Goal: Information Seeking & Learning: Learn about a topic

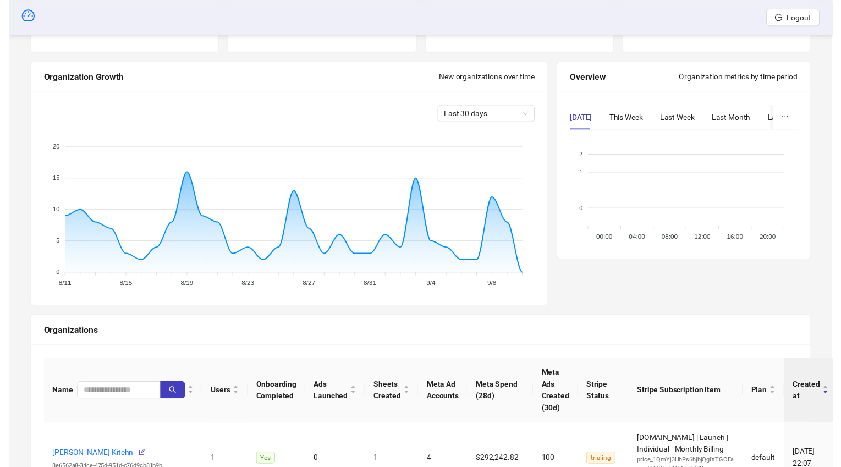
scroll to position [121, 0]
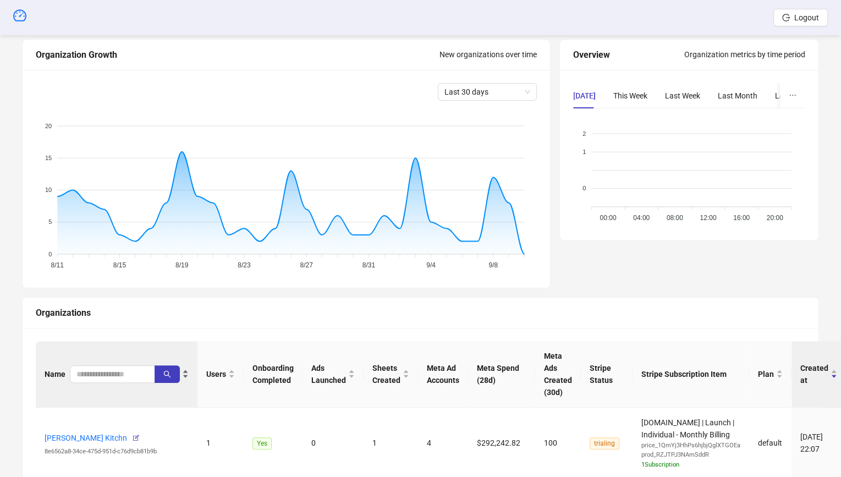
click at [87, 382] on div "Name" at bounding box center [117, 374] width 144 height 18
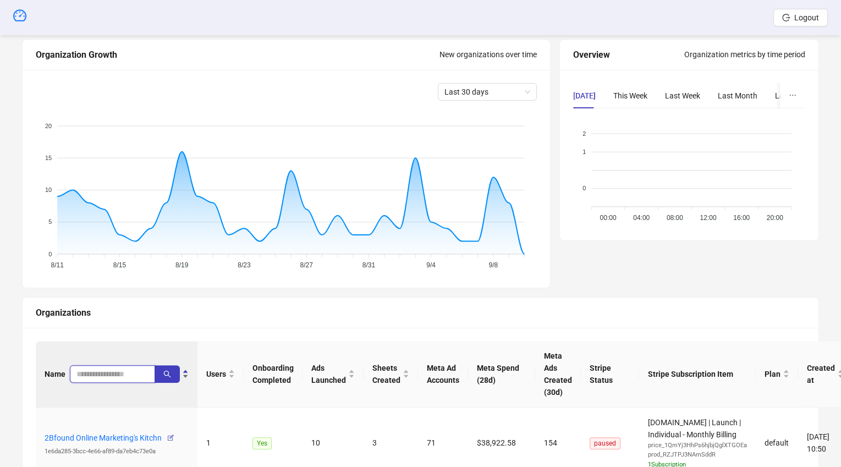
click at [100, 379] on input "search" at bounding box center [107, 374] width 63 height 12
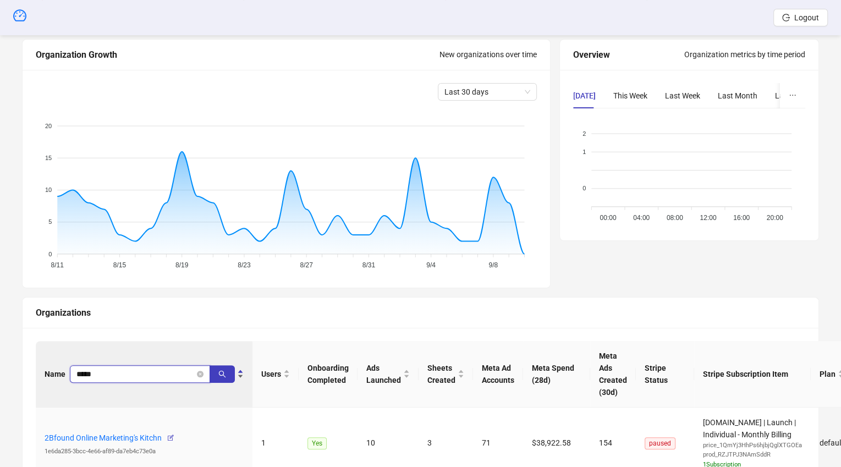
type input "*****"
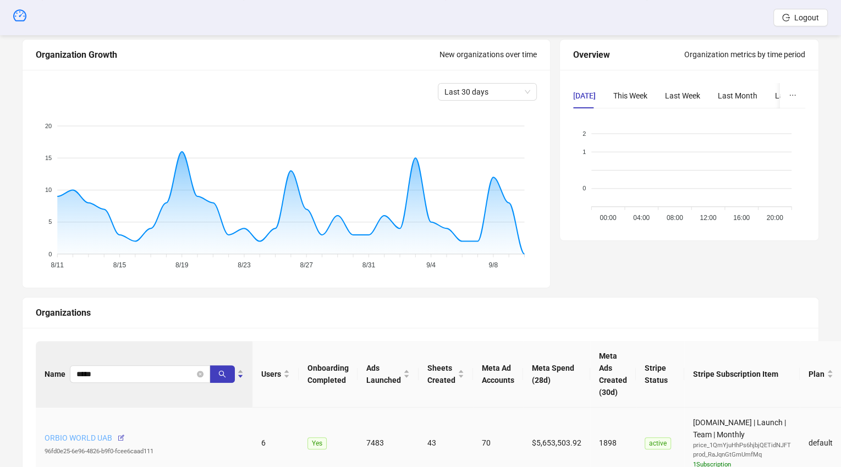
click at [87, 436] on link "ORBIO WORLD UAB" at bounding box center [79, 438] width 68 height 9
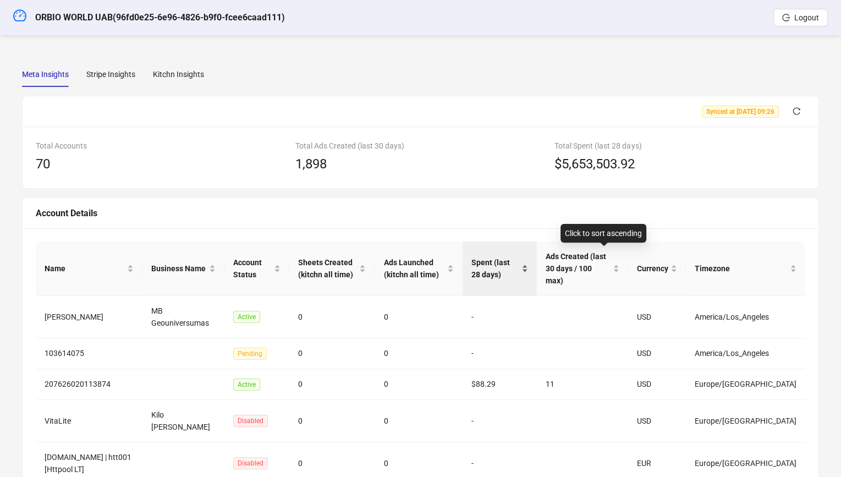
click at [510, 256] on span "Spent (last 28 days)" at bounding box center [496, 268] width 48 height 24
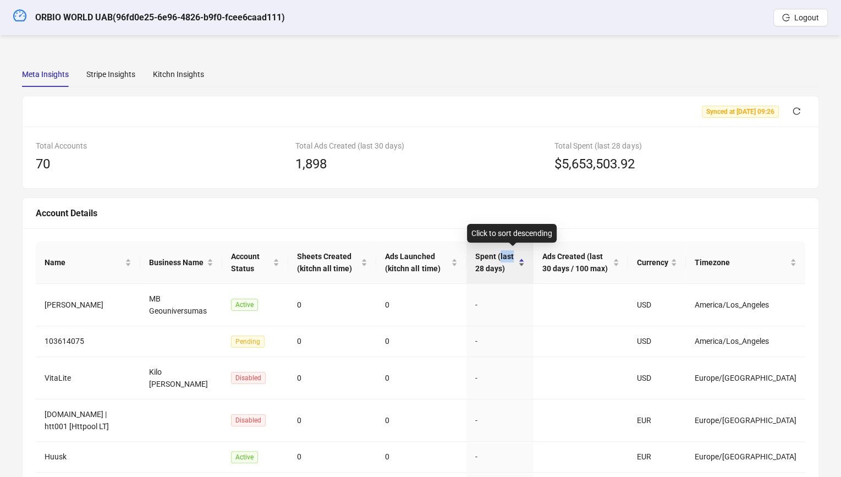
click at [510, 256] on span "Spent (last 28 days)" at bounding box center [495, 262] width 41 height 24
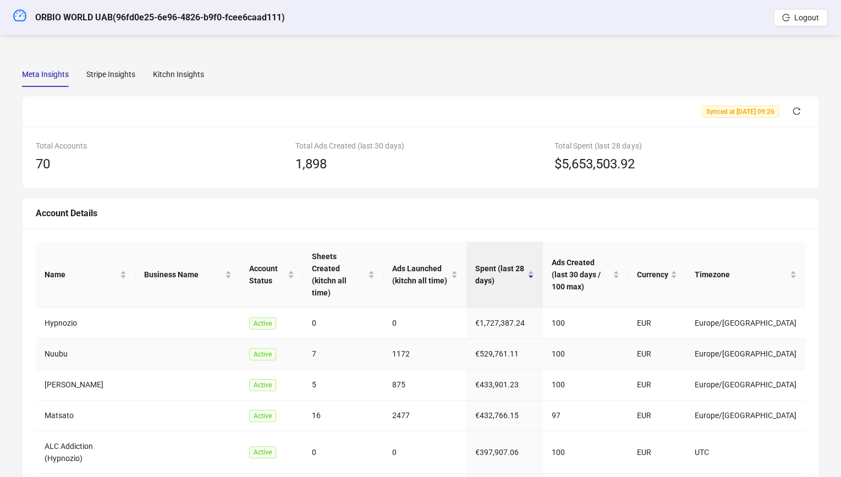
click at [73, 339] on td "Nuubu" at bounding box center [86, 354] width 100 height 31
drag, startPoint x: 59, startPoint y: 332, endPoint x: 48, endPoint y: 329, distance: 10.8
click at [48, 339] on td "Nuubu" at bounding box center [86, 354] width 100 height 31
click at [50, 339] on td "Nuubu" at bounding box center [86, 354] width 100 height 31
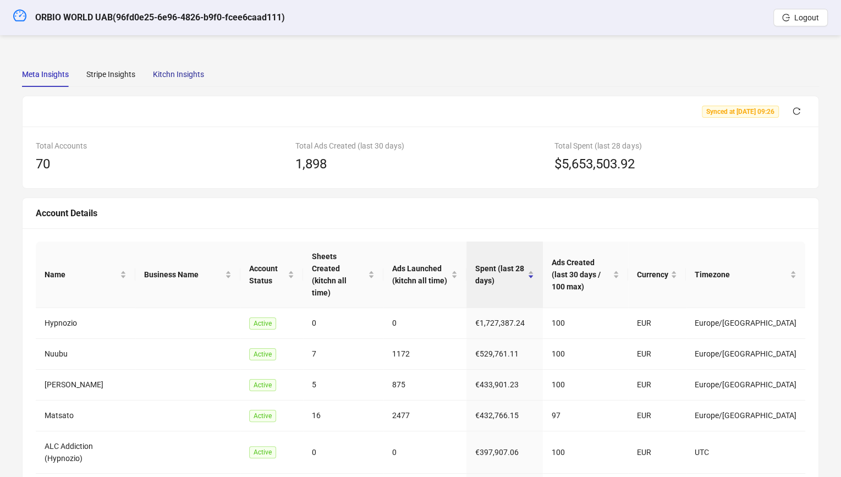
click at [190, 69] on div "Kitchn Insights" at bounding box center [178, 74] width 51 height 12
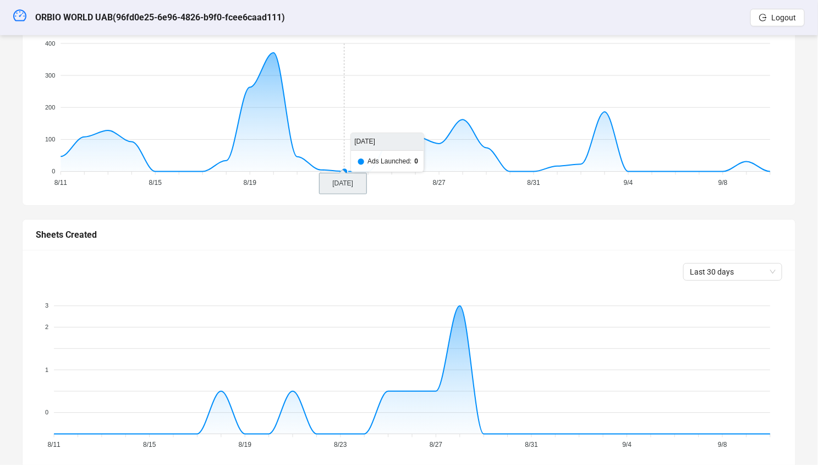
scroll to position [416, 0]
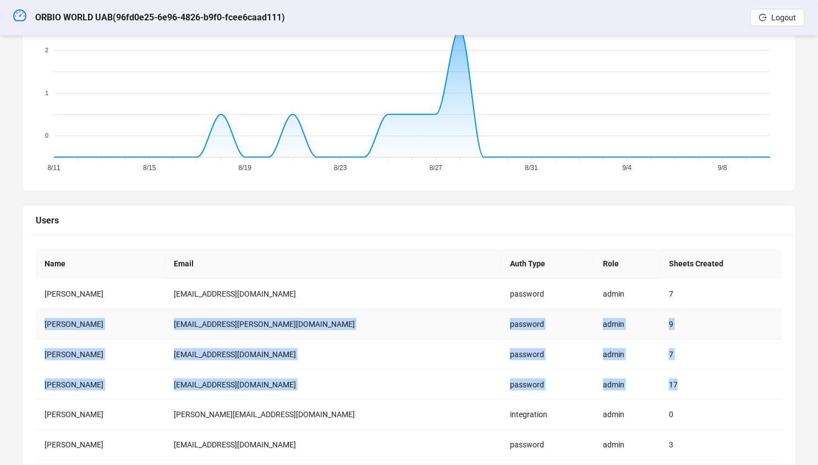
drag, startPoint x: 657, startPoint y: 352, endPoint x: 661, endPoint y: 296, distance: 55.8
click at [661, 296] on tbody "[PERSON_NAME] [EMAIL_ADDRESS][DOMAIN_NAME] password admin 7 Minvydas [PERSON_NA…" at bounding box center [409, 370] width 747 height 182
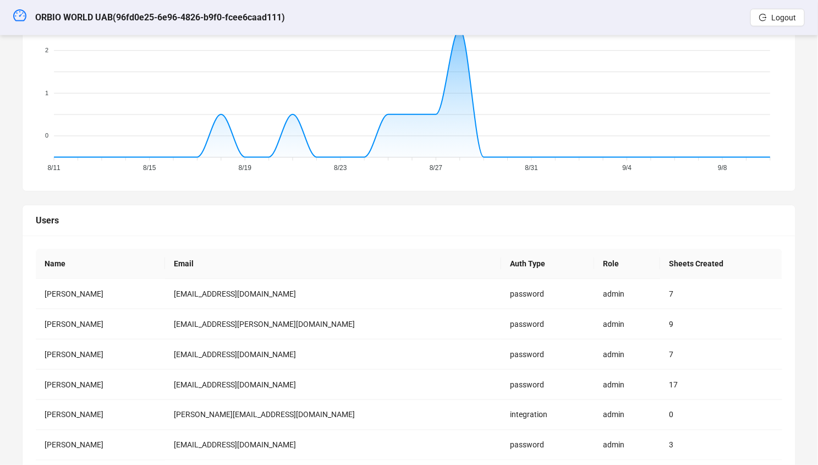
click at [599, 244] on div "Name Email Auth Type Role Sheets Created [PERSON_NAME] [EMAIL_ADDRESS][DOMAIN_N…" at bounding box center [409, 372] width 773 height 273
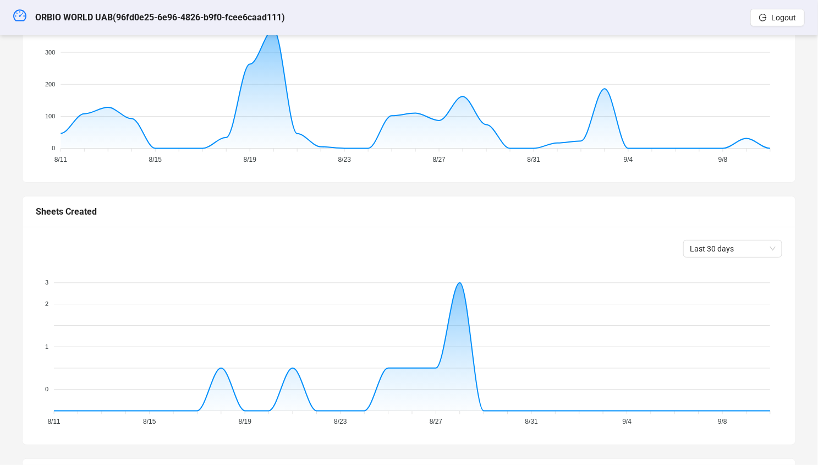
scroll to position [0, 0]
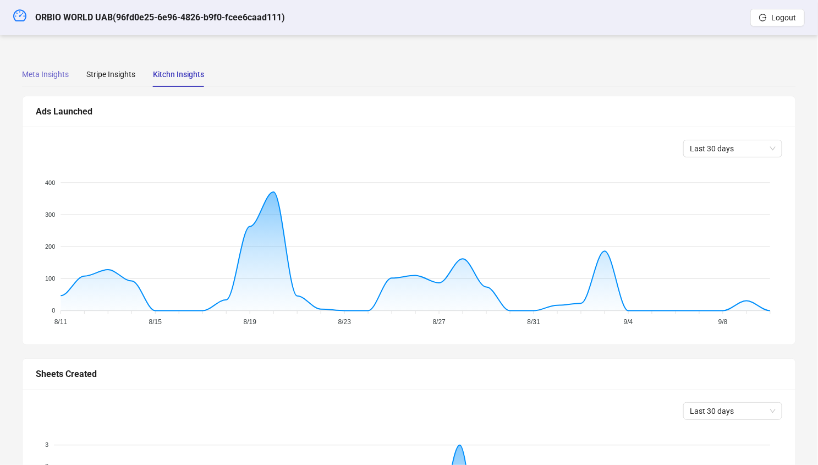
click at [66, 82] on div "Meta Insights" at bounding box center [45, 74] width 47 height 25
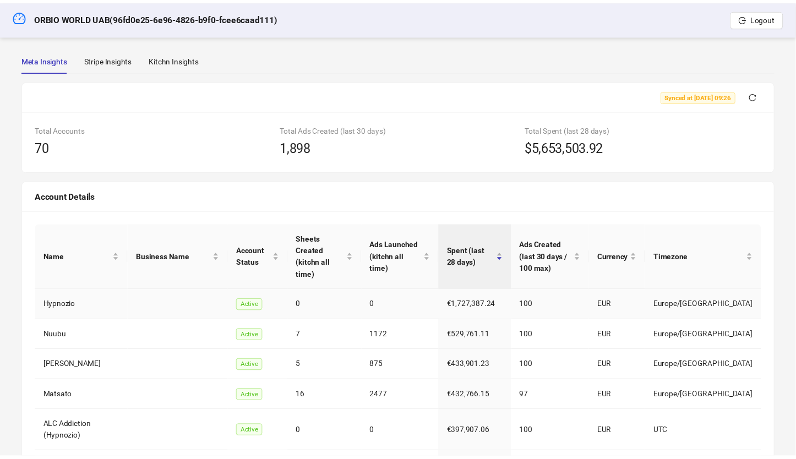
scroll to position [99, 0]
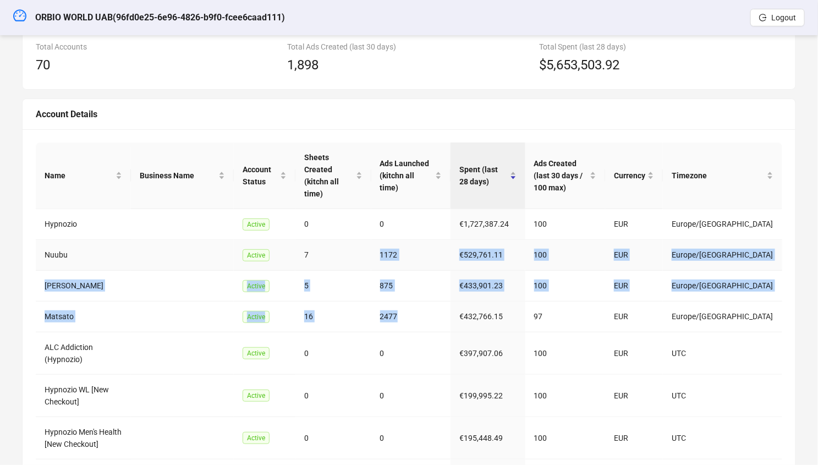
drag, startPoint x: 414, startPoint y: 294, endPoint x: 382, endPoint y: 227, distance: 74.1
click at [382, 227] on tbody "Hypnozio Active 0 0 €1,727,387.24 100 EUR [GEOGRAPHIC_DATA]/[GEOGRAPHIC_DATA] N…" at bounding box center [409, 386] width 747 height 354
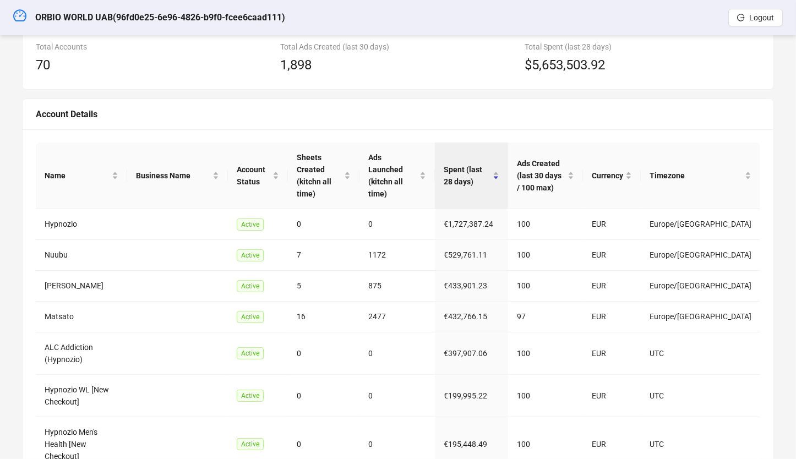
click at [523, 110] on div "Account Details" at bounding box center [398, 114] width 724 height 14
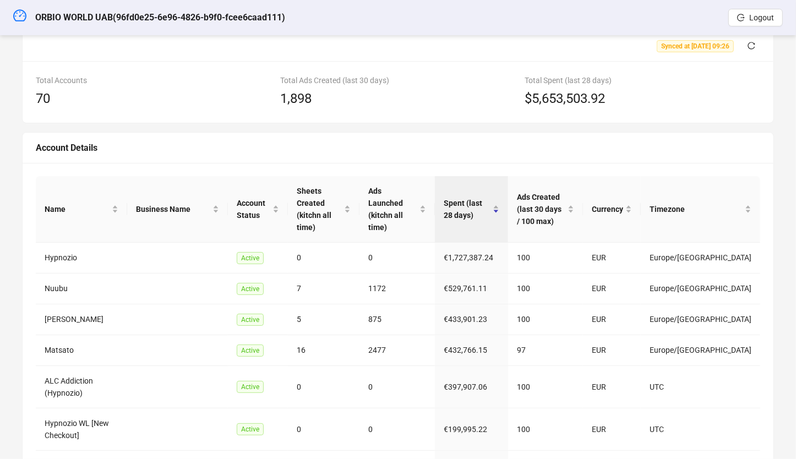
scroll to position [0, 0]
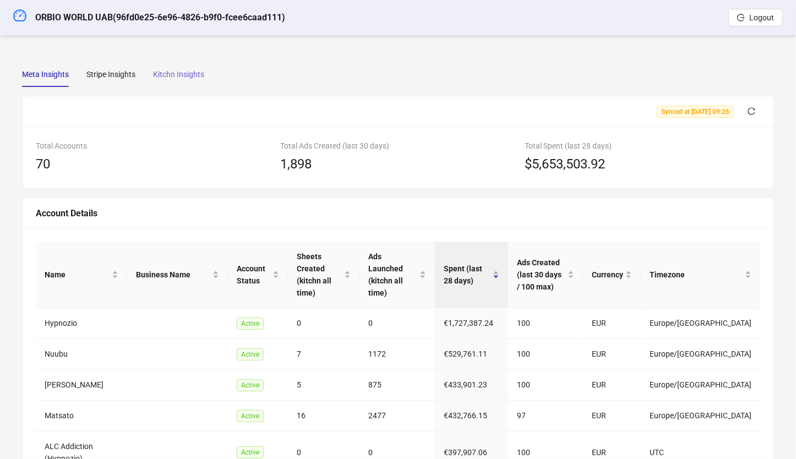
click at [190, 80] on div "Kitchn Insights" at bounding box center [178, 74] width 51 height 25
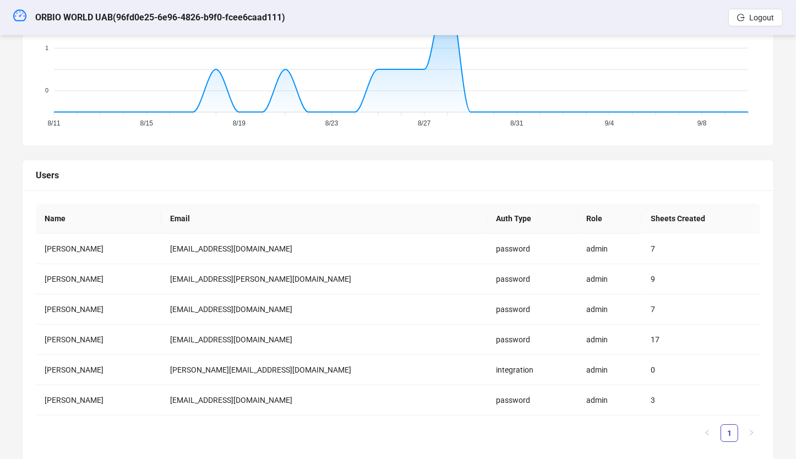
scroll to position [464, 0]
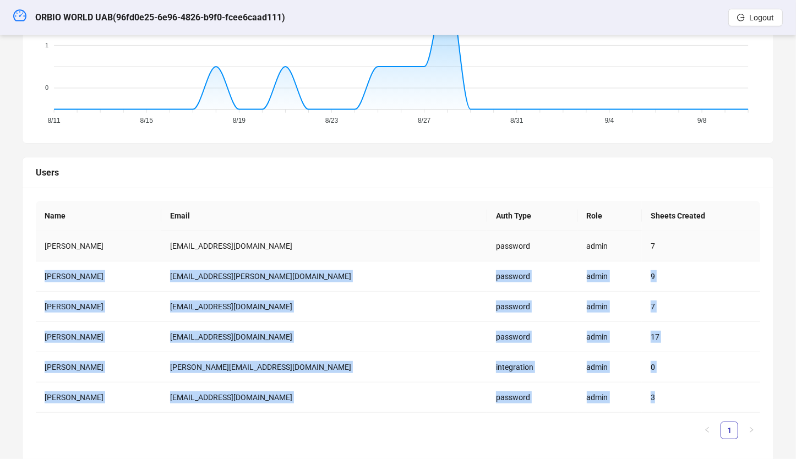
drag, startPoint x: 653, startPoint y: 389, endPoint x: 655, endPoint y: 250, distance: 139.2
click at [655, 250] on tbody "[PERSON_NAME] [EMAIL_ADDRESS][DOMAIN_NAME] password admin 7 Minvydas [PERSON_NA…" at bounding box center [398, 322] width 724 height 182
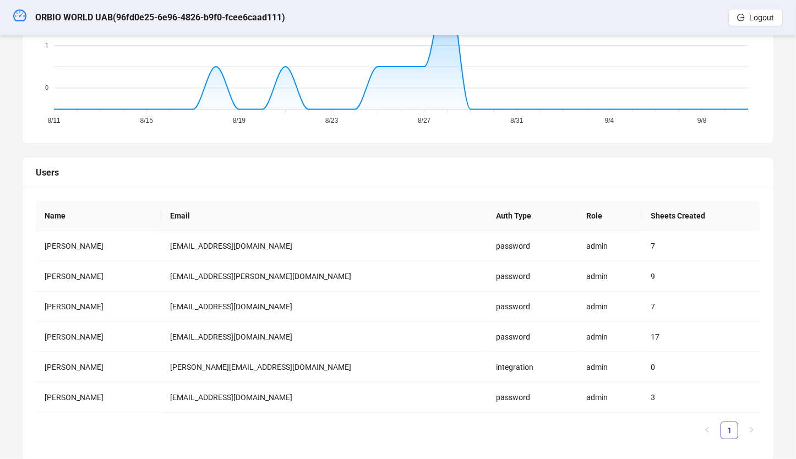
click at [595, 195] on div "Name Email Auth Type Role Sheets Created [PERSON_NAME] [EMAIL_ADDRESS][DOMAIN_N…" at bounding box center [398, 324] width 751 height 273
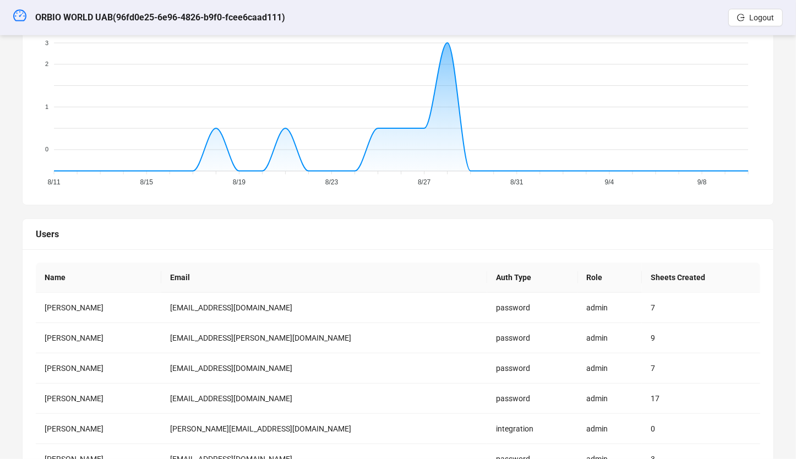
scroll to position [0, 0]
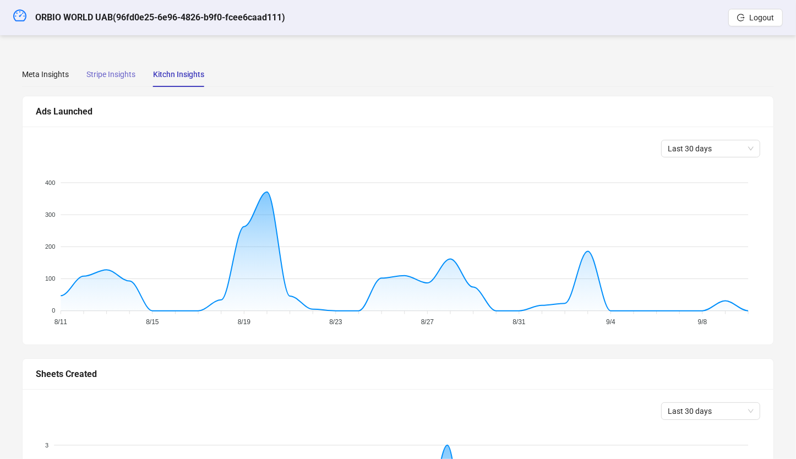
click at [128, 65] on div "Stripe Insights" at bounding box center [110, 74] width 49 height 25
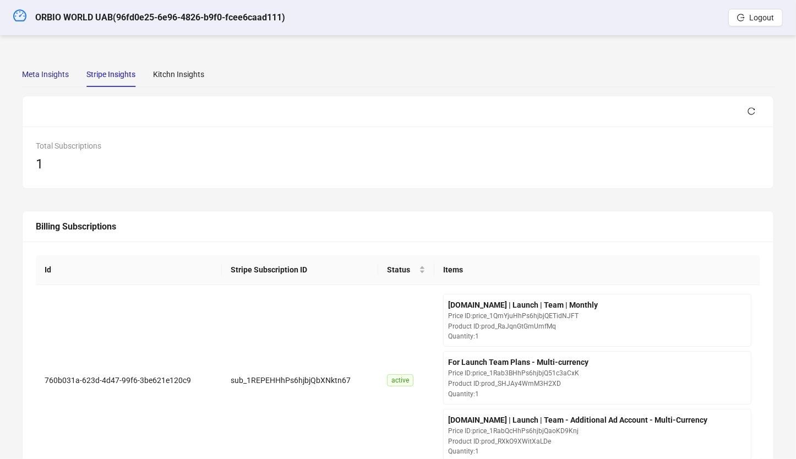
click at [61, 71] on div "Meta Insights" at bounding box center [45, 74] width 47 height 12
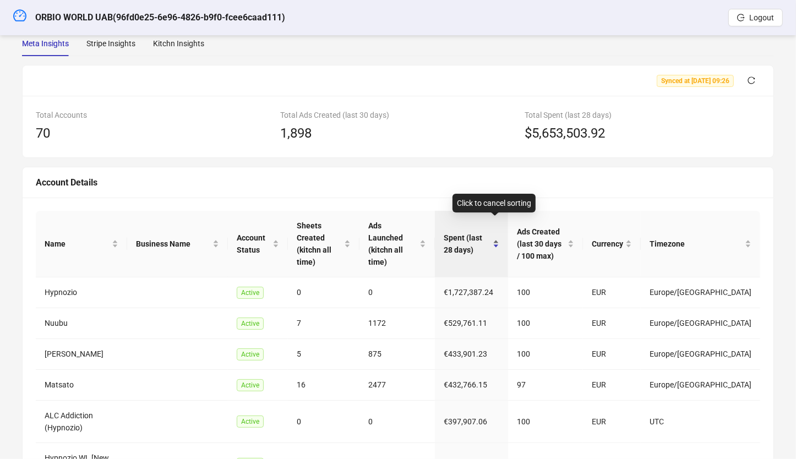
scroll to position [32, 0]
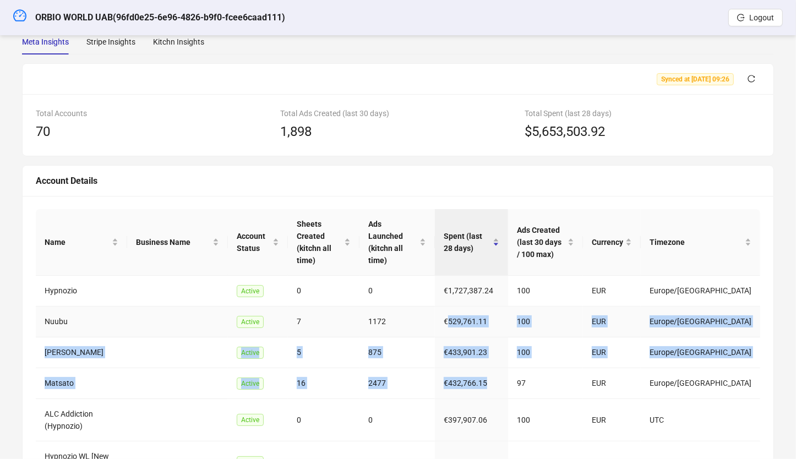
drag, startPoint x: 510, startPoint y: 357, endPoint x: 469, endPoint y: 294, distance: 75.1
click at [469, 294] on tbody "Hypnozio Active 0 0 €1,727,387.24 100 EUR [GEOGRAPHIC_DATA]/[GEOGRAPHIC_DATA] N…" at bounding box center [398, 465] width 724 height 378
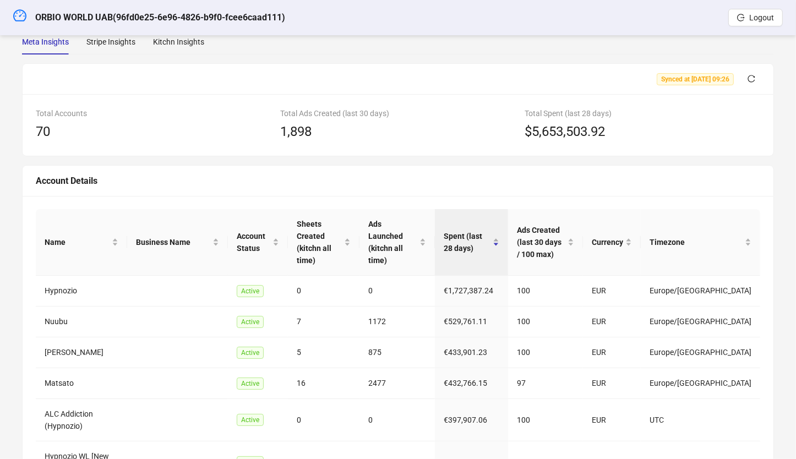
click at [415, 59] on div "Meta Insights Stripe Insights Kitchn Insights Synced at [DATE] 09:26 Total Acco…" at bounding box center [398, 366] width 752 height 674
click at [193, 55] on div "Meta Insights Stripe Insights Kitchn Insights Synced at [DATE] 09:26 Total Acco…" at bounding box center [398, 366] width 752 height 674
click at [192, 51] on div "Kitchn Insights" at bounding box center [178, 41] width 51 height 25
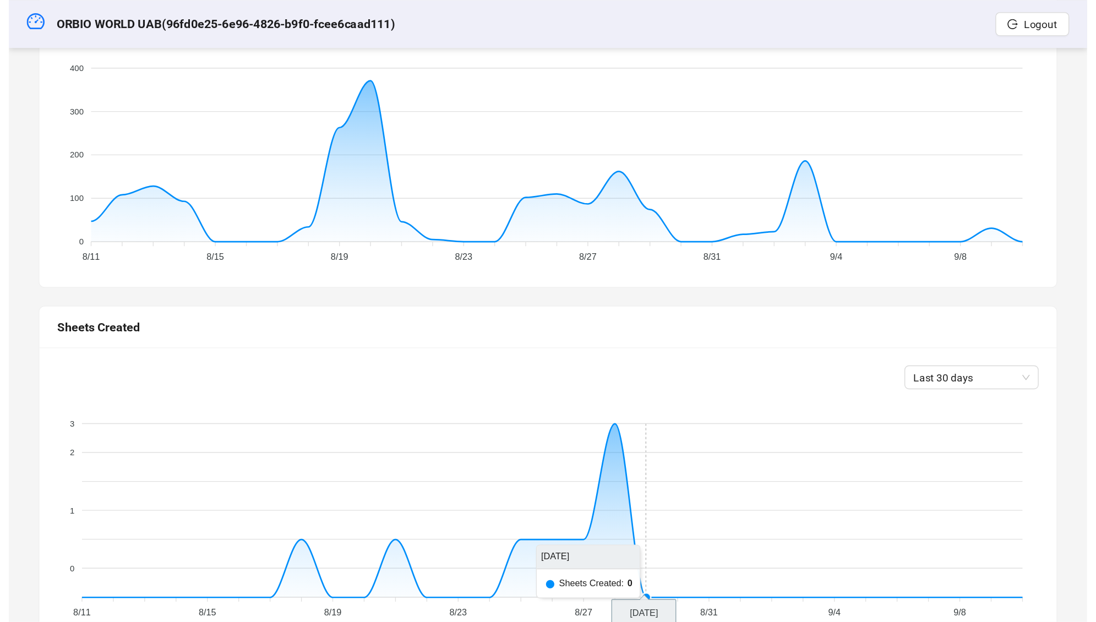
scroll to position [122, 0]
